Goal: Task Accomplishment & Management: Manage account settings

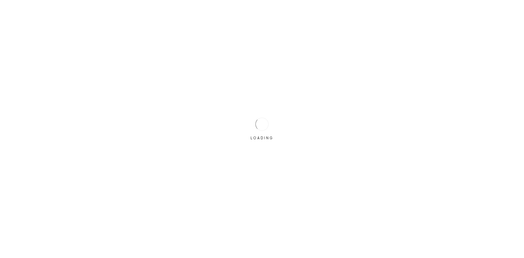
click at [258, 126] on div at bounding box center [261, 124] width 13 height 13
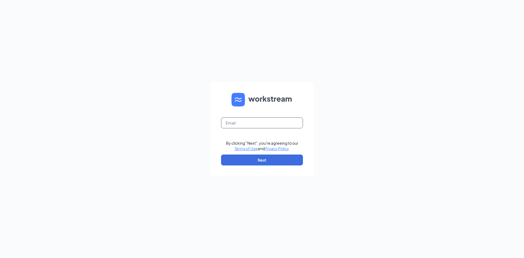
click at [258, 125] on input "text" at bounding box center [262, 122] width 82 height 11
type input "cmcdonough@scrivanos.com"
click at [278, 162] on button "Next" at bounding box center [262, 159] width 82 height 11
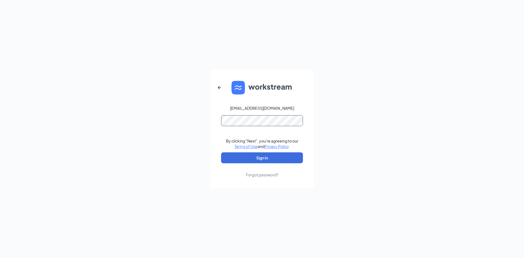
click at [221, 152] on button "Sign In" at bounding box center [262, 157] width 82 height 11
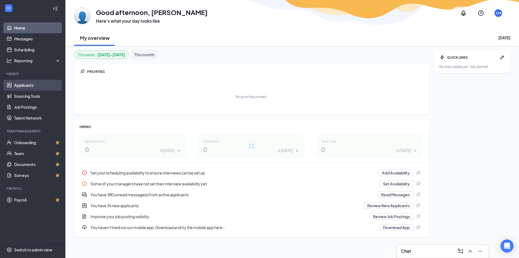
click at [32, 83] on link "Applicants" at bounding box center [37, 85] width 47 height 11
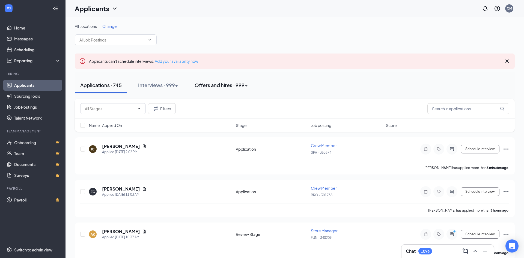
click at [238, 83] on div "Offers and hires · 999+" at bounding box center [220, 85] width 53 height 7
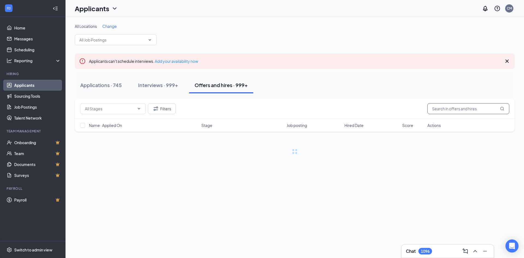
click at [476, 110] on input "text" at bounding box center [468, 108] width 82 height 11
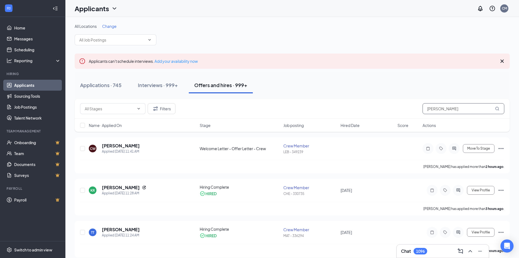
type input "[PERSON_NAME]"
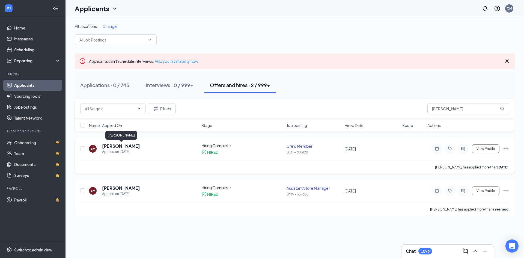
click at [128, 147] on h5 "[PERSON_NAME]" at bounding box center [121, 146] width 38 height 6
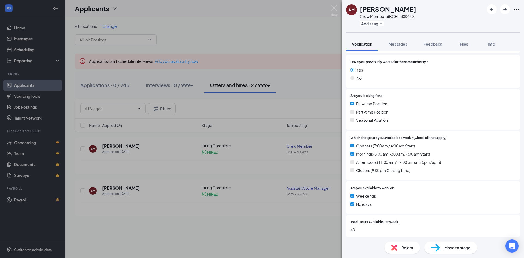
scroll to position [175, 0]
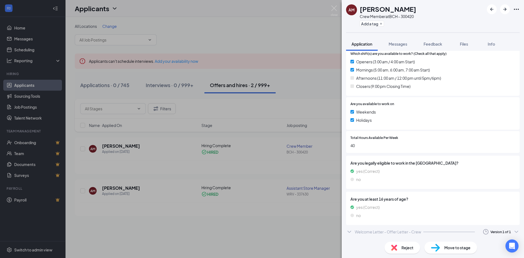
click at [378, 229] on div "Welcome Letter - Offer Letter - Crew" at bounding box center [387, 231] width 66 height 5
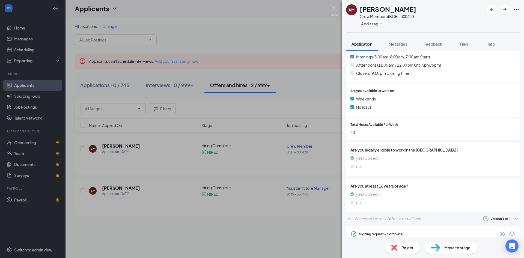
scroll to position [206, 0]
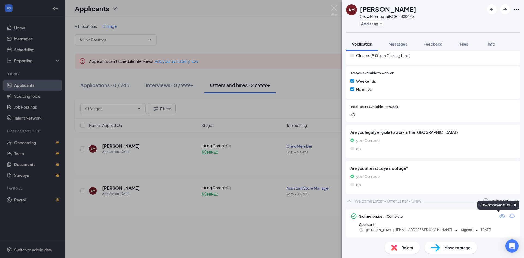
click at [498, 216] on icon "Eye" at bounding box center [501, 216] width 7 height 7
